Goal: Task Accomplishment & Management: Use online tool/utility

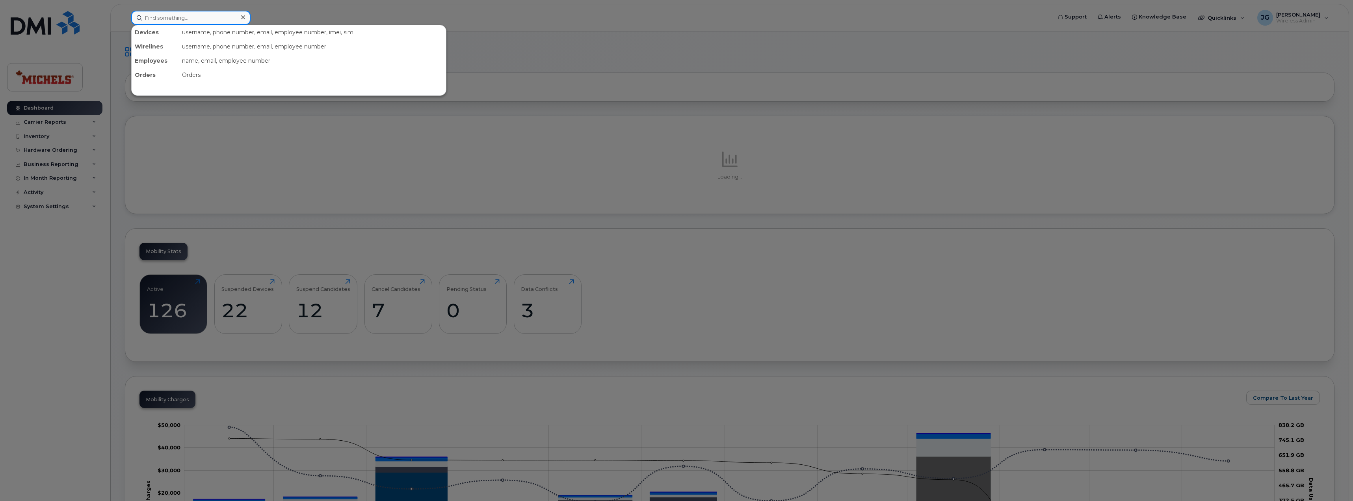
click at [159, 17] on input at bounding box center [190, 18] width 119 height 14
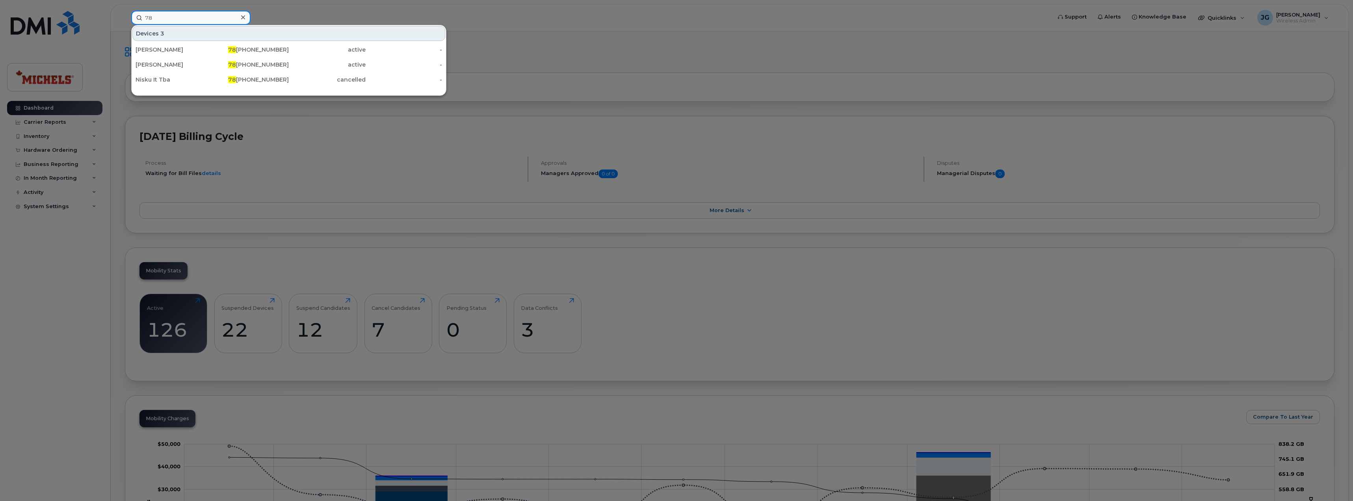
type input "7"
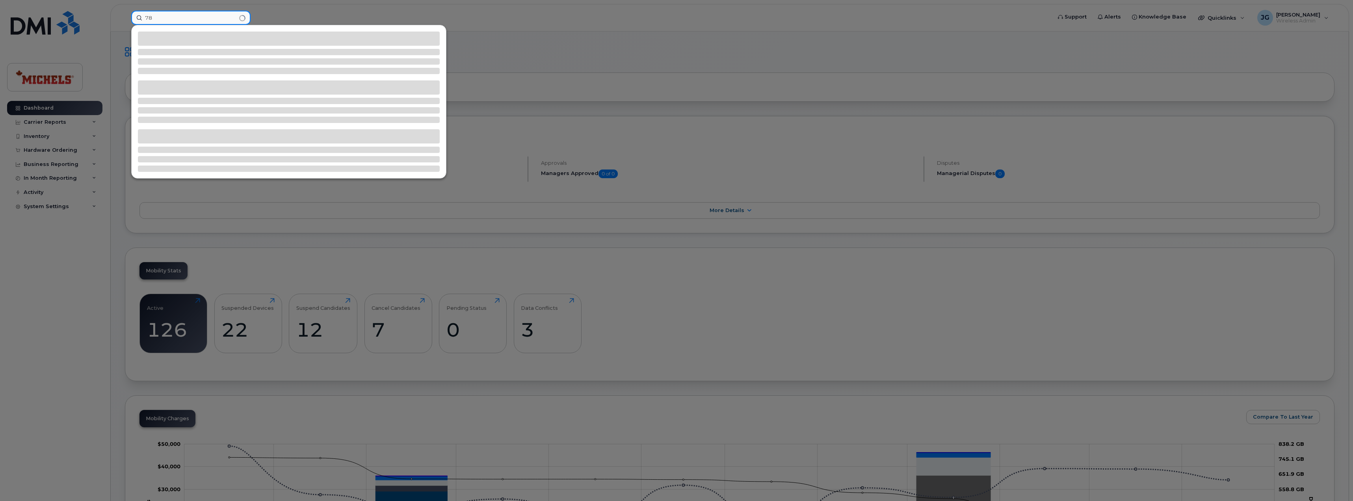
type input "7"
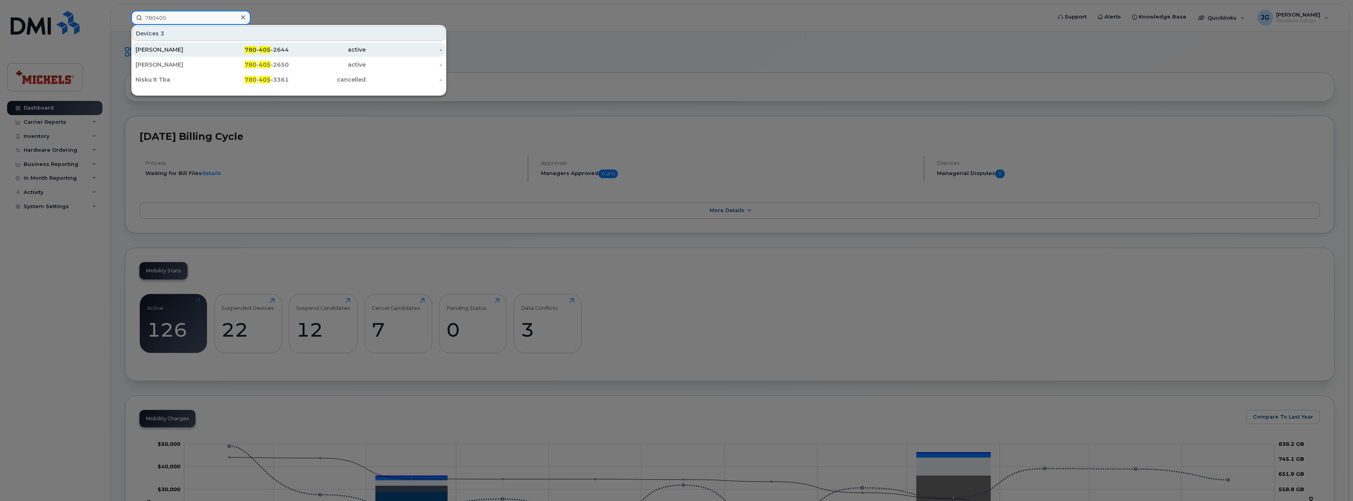
type input "780405"
click at [178, 55] on div "Matt Mitchell" at bounding box center [174, 50] width 77 height 14
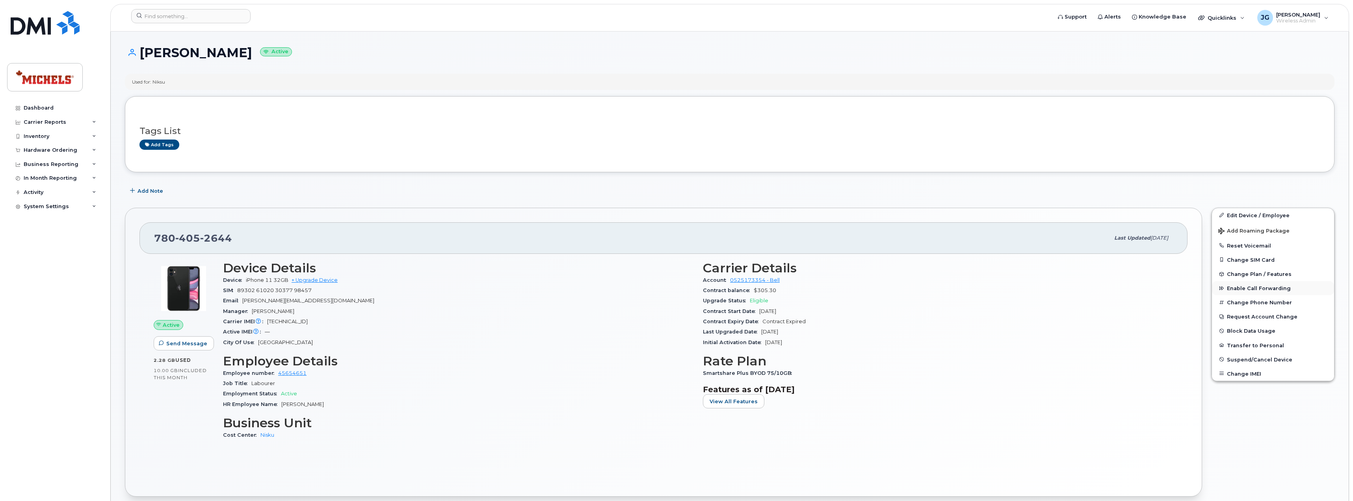
click at [1269, 288] on span "Enable Call Forwarding" at bounding box center [1259, 288] width 64 height 6
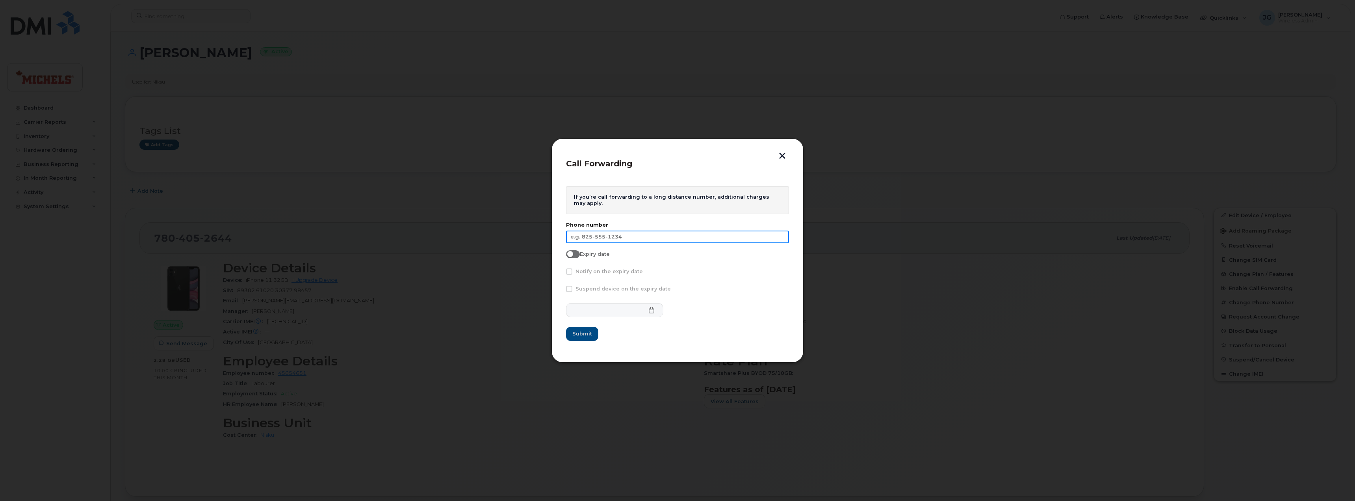
click at [629, 240] on input "text" at bounding box center [677, 237] width 223 height 13
type input "780-266-3928"
click at [587, 334] on span "Submit" at bounding box center [583, 333] width 20 height 7
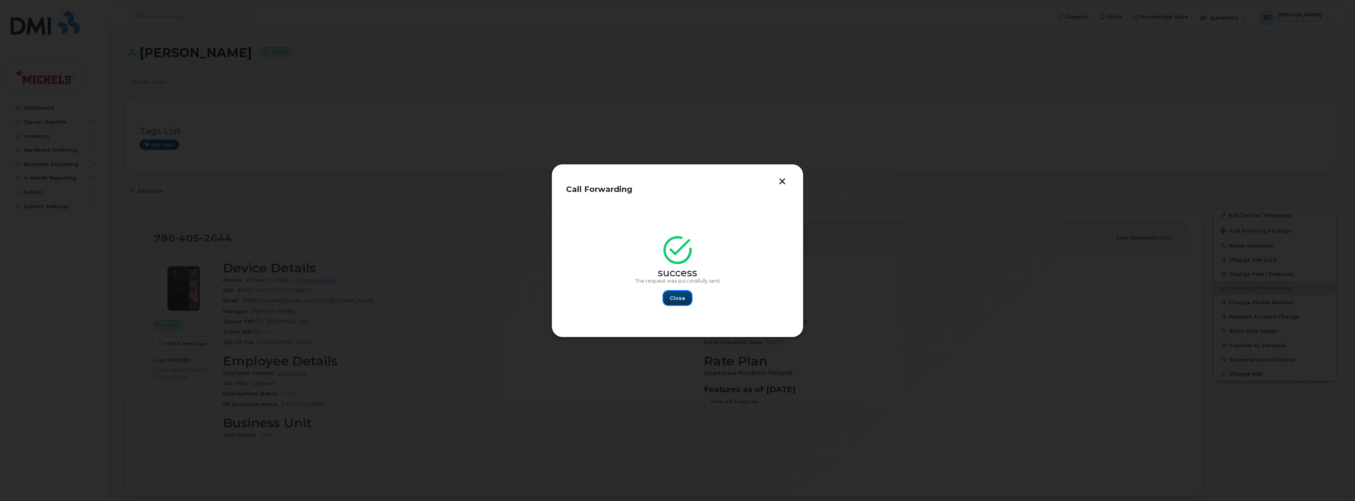
click at [681, 299] on span "Close" at bounding box center [678, 297] width 16 height 7
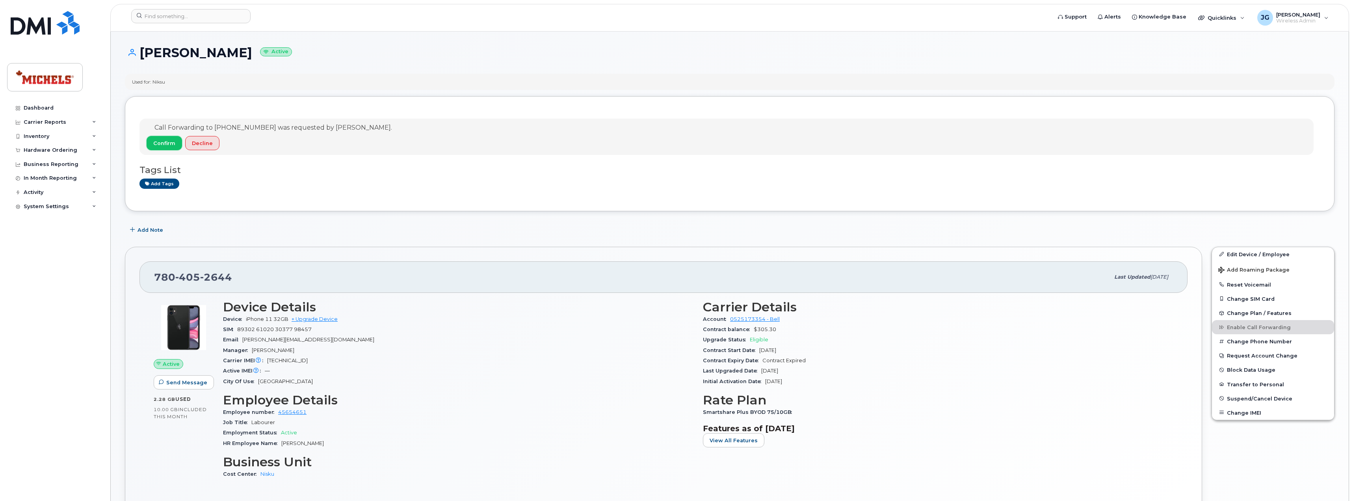
click at [159, 140] on span "Confirm" at bounding box center [164, 142] width 22 height 7
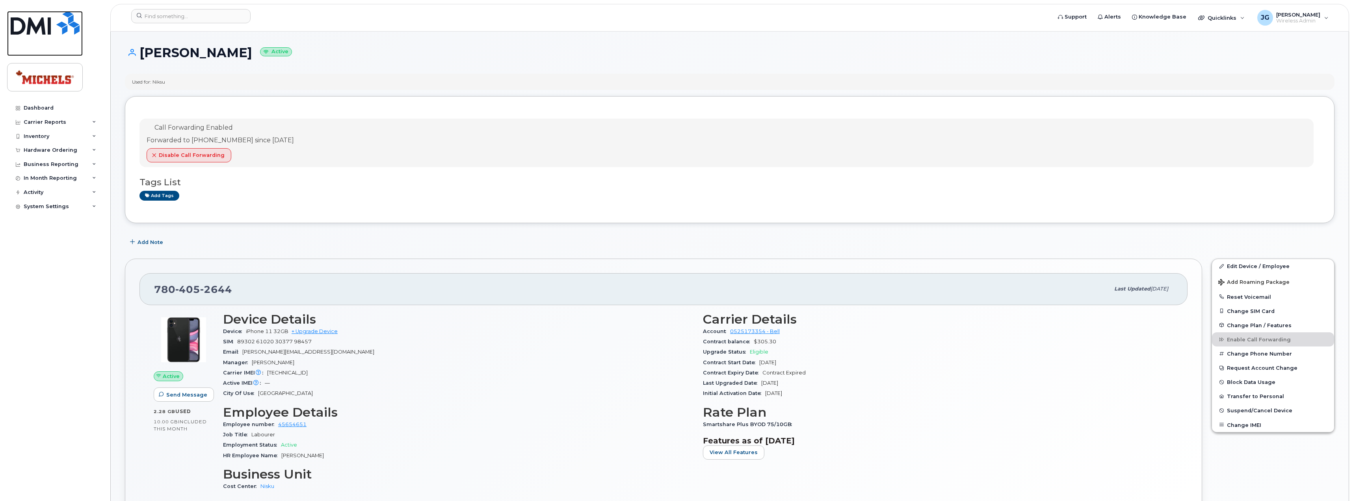
click at [39, 30] on img at bounding box center [45, 23] width 69 height 24
